Goal: Task Accomplishment & Management: Complete application form

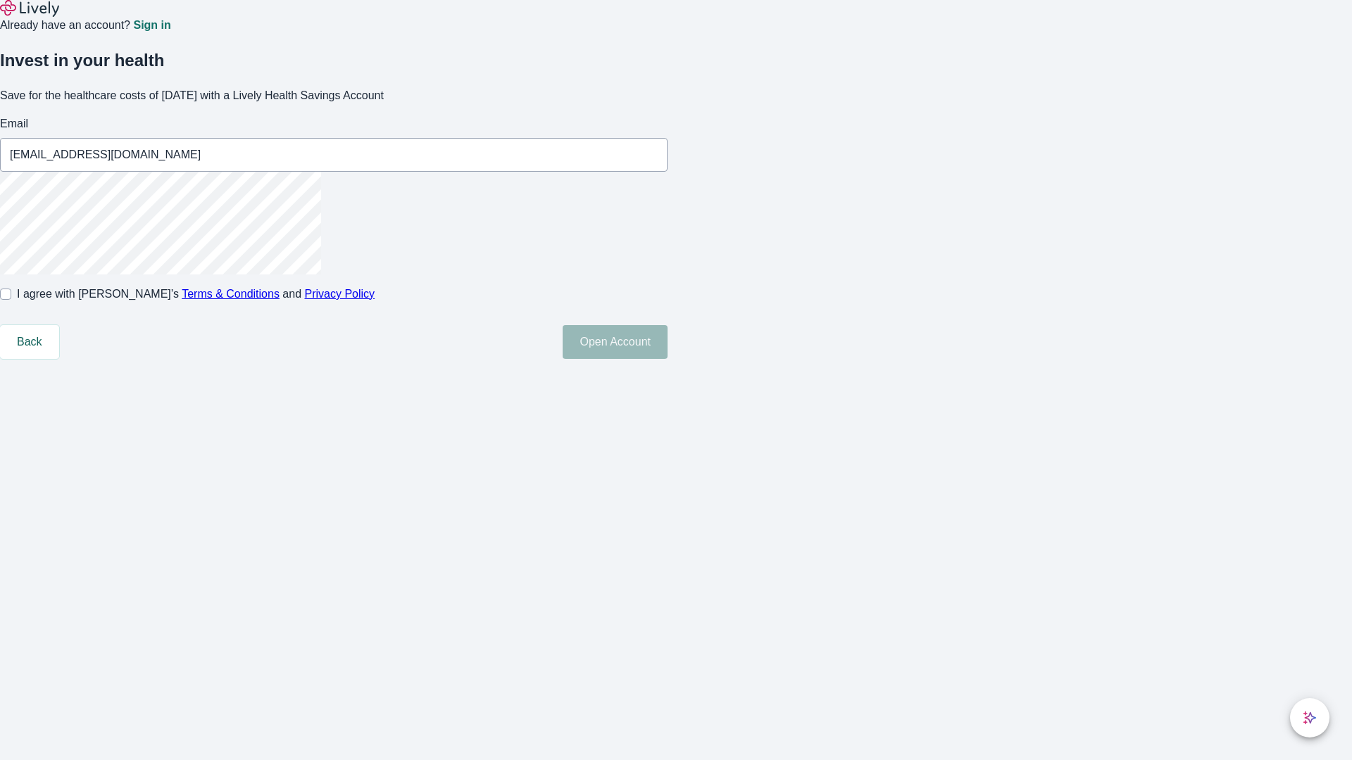
click at [11, 300] on input "I agree with Lively’s Terms & Conditions and Privacy Policy" at bounding box center [5, 294] width 11 height 11
checkbox input "true"
click at [667, 359] on button "Open Account" at bounding box center [614, 342] width 105 height 34
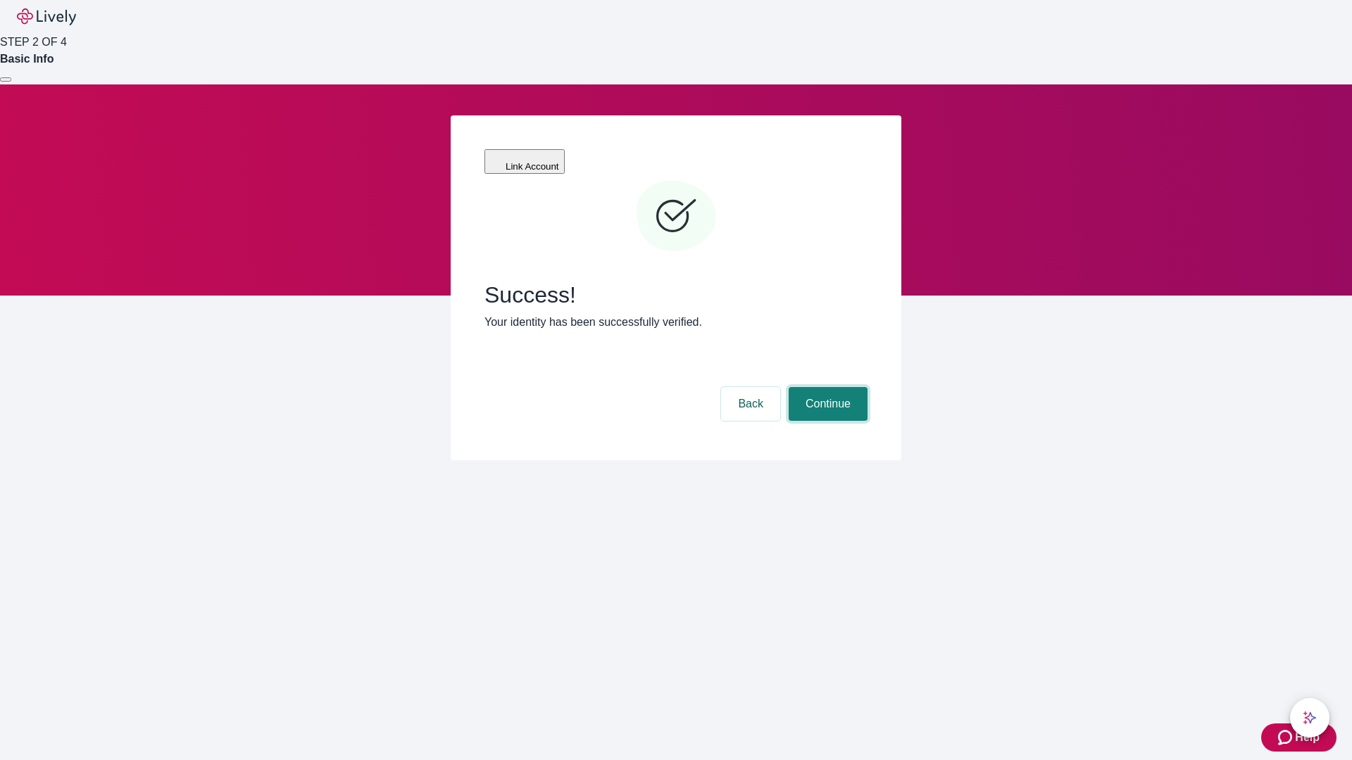
click at [826, 387] on button "Continue" at bounding box center [827, 404] width 79 height 34
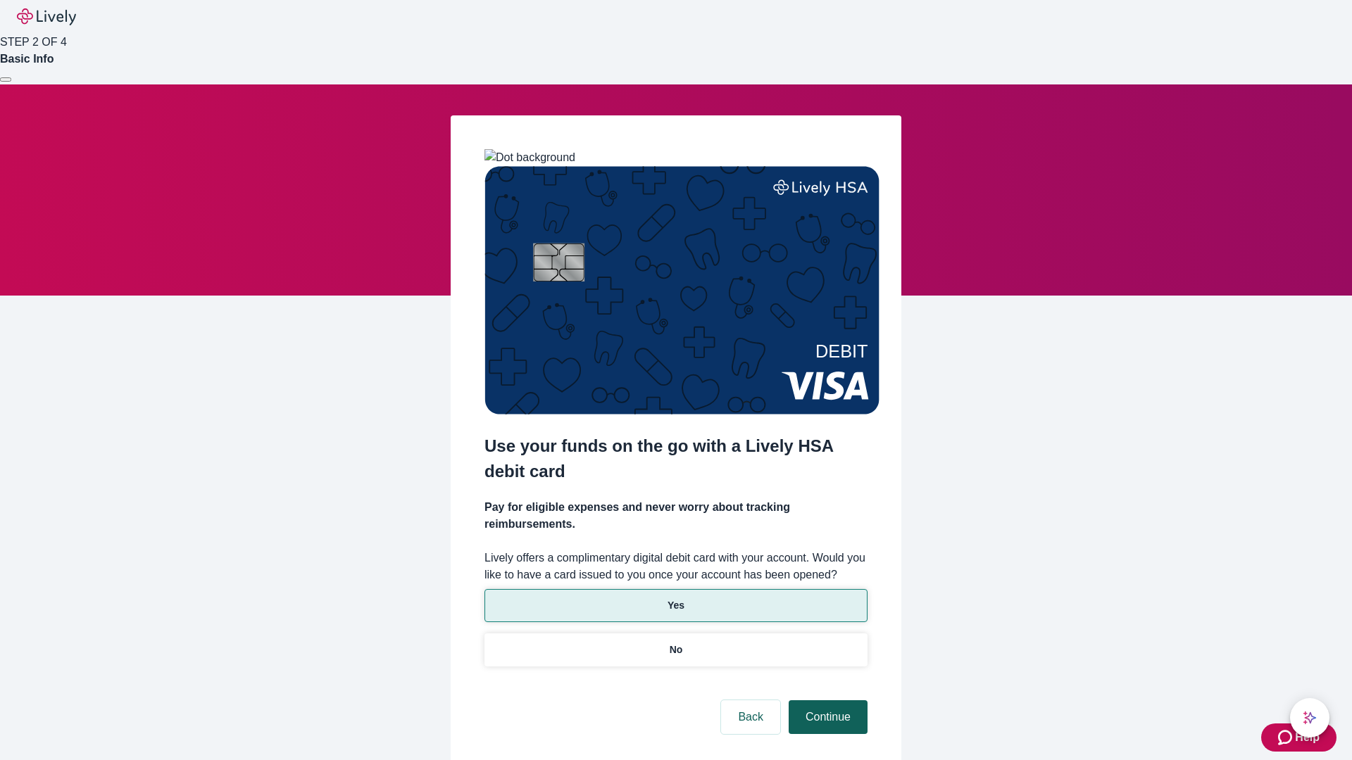
click at [675, 643] on p "No" at bounding box center [675, 650] width 13 height 15
click at [826, 700] on button "Continue" at bounding box center [827, 717] width 79 height 34
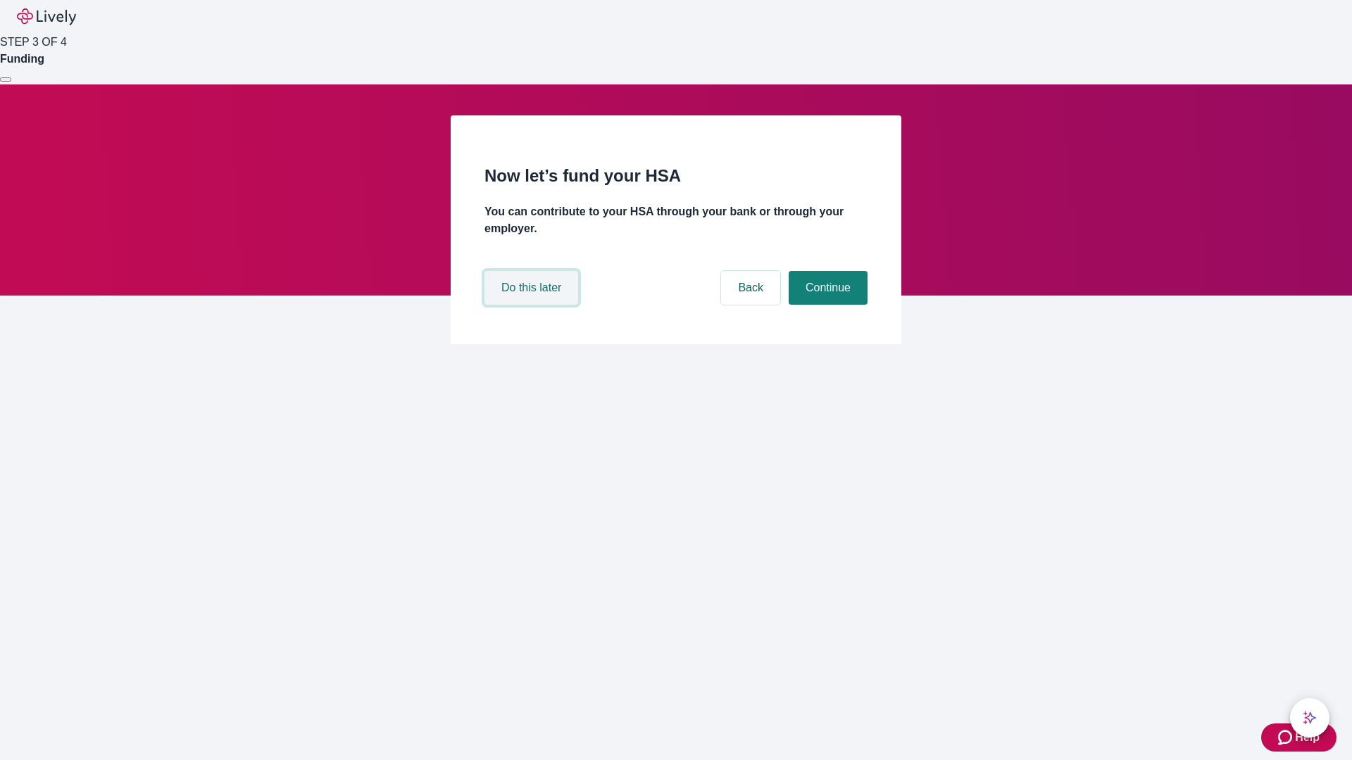
click at [533, 305] on button "Do this later" at bounding box center [531, 288] width 94 height 34
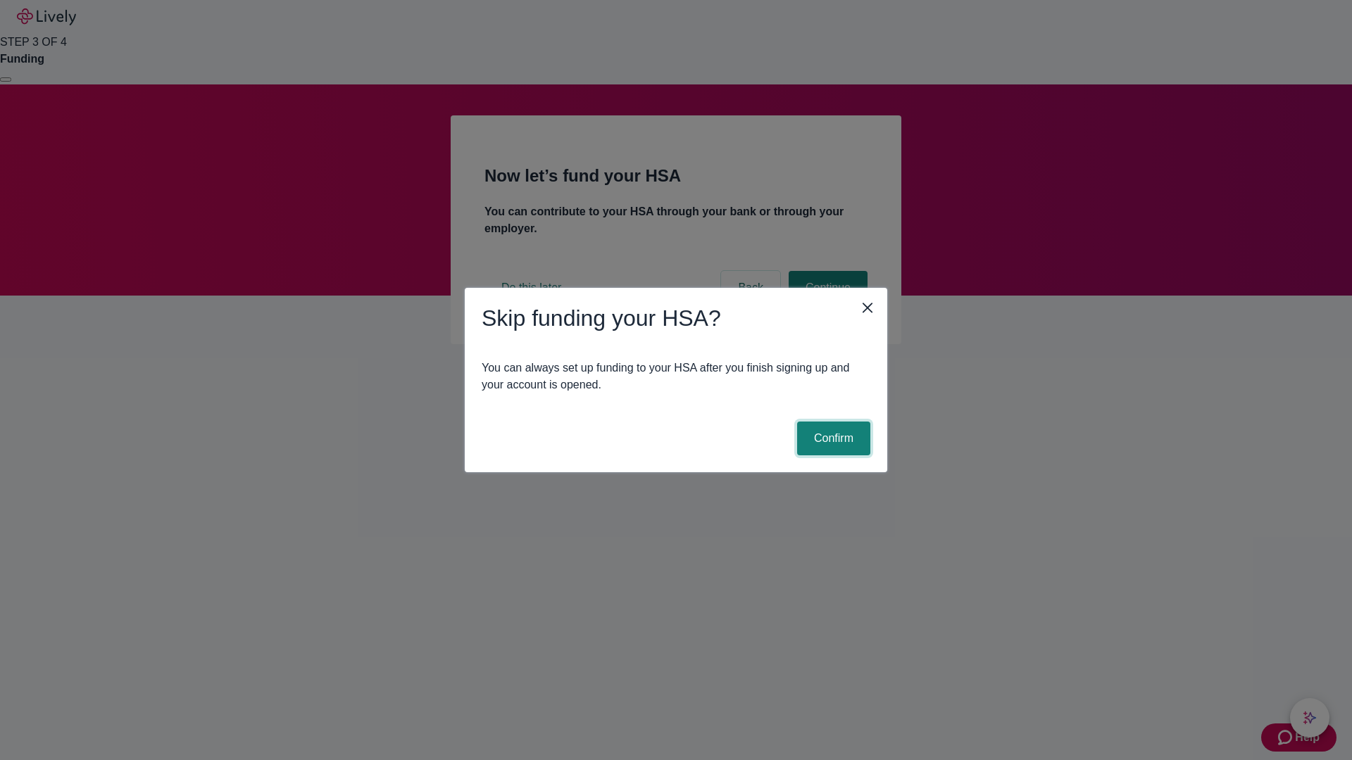
click at [831, 439] on button "Confirm" at bounding box center [833, 439] width 73 height 34
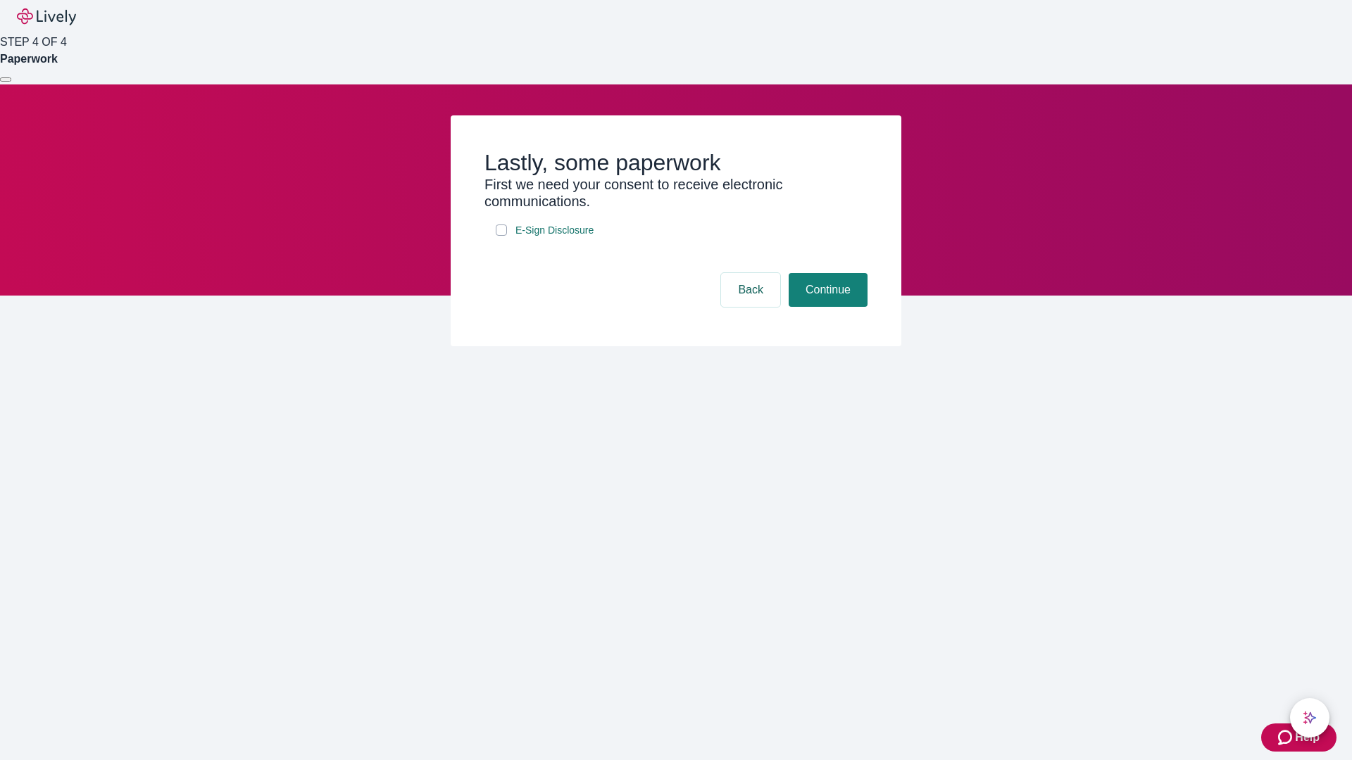
click at [501, 236] on input "E-Sign Disclosure" at bounding box center [501, 230] width 11 height 11
checkbox input "true"
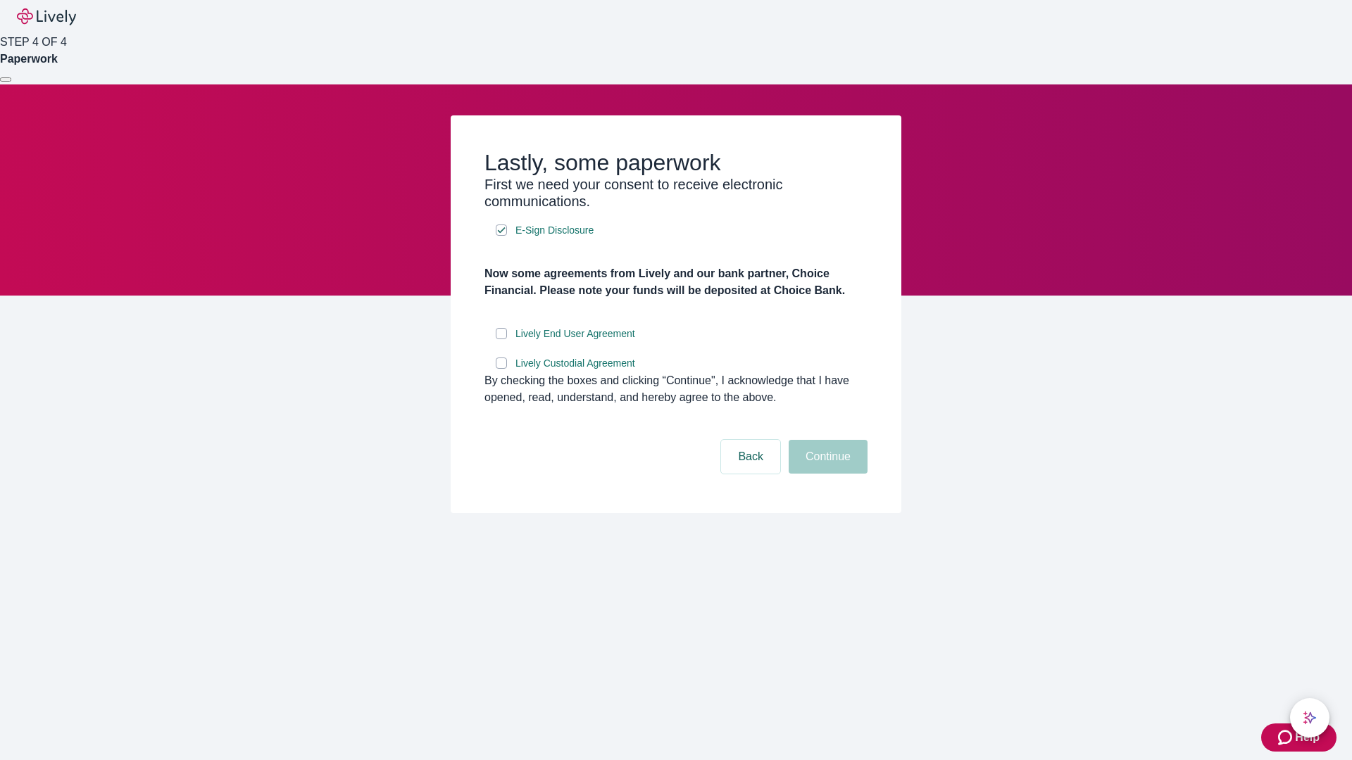
click at [501, 339] on input "Lively End User Agreement" at bounding box center [501, 333] width 11 height 11
checkbox input "true"
click at [501, 369] on input "Lively Custodial Agreement" at bounding box center [501, 363] width 11 height 11
checkbox input "true"
click at [826, 474] on button "Continue" at bounding box center [827, 457] width 79 height 34
